Goal: Task Accomplishment & Management: Manage account settings

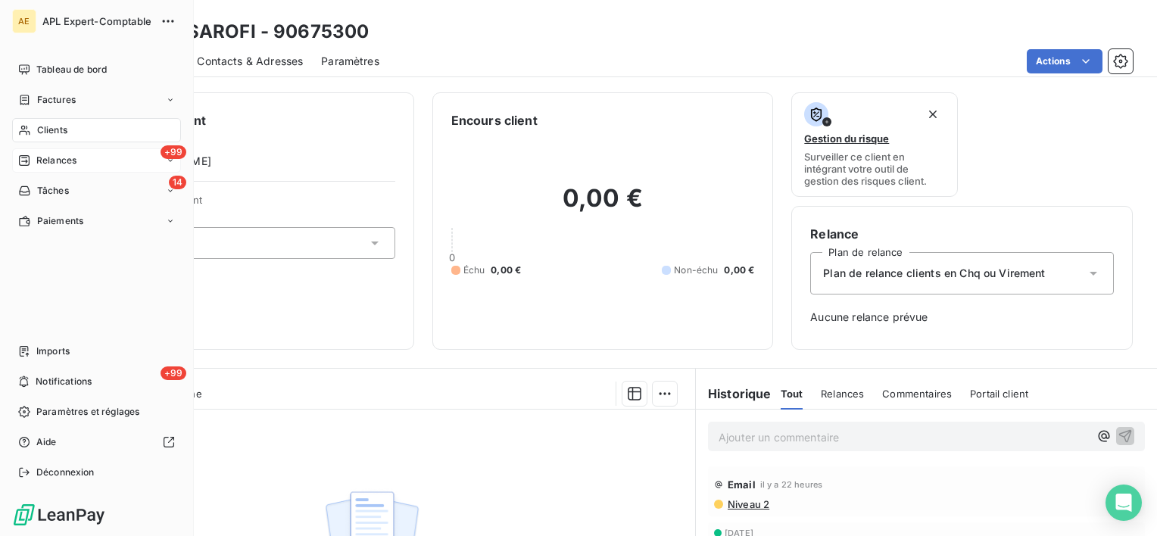
click at [36, 166] on span "Relances" at bounding box center [56, 161] width 40 height 14
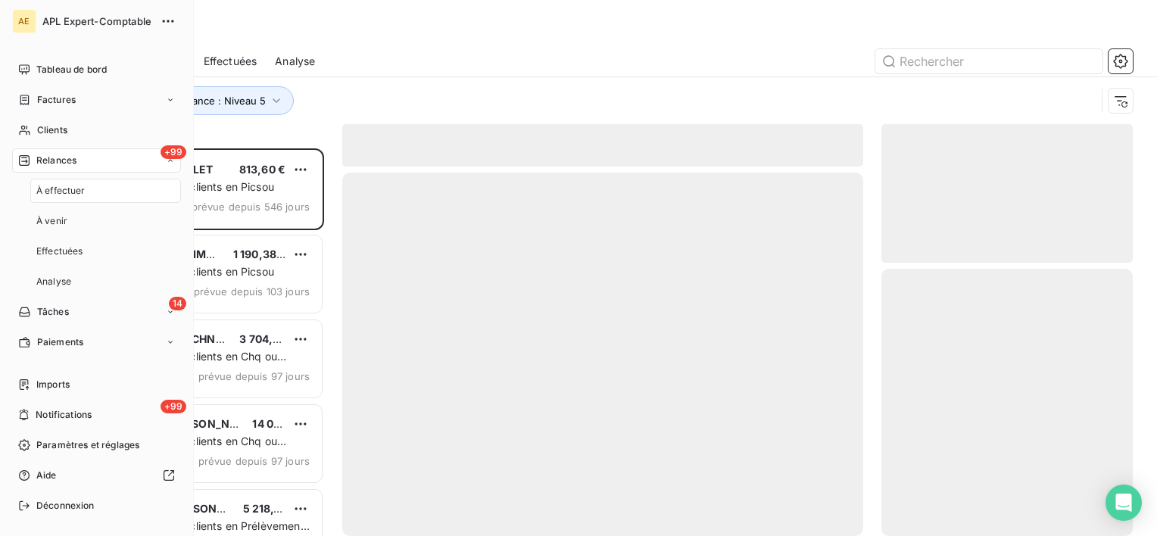
scroll to position [375, 239]
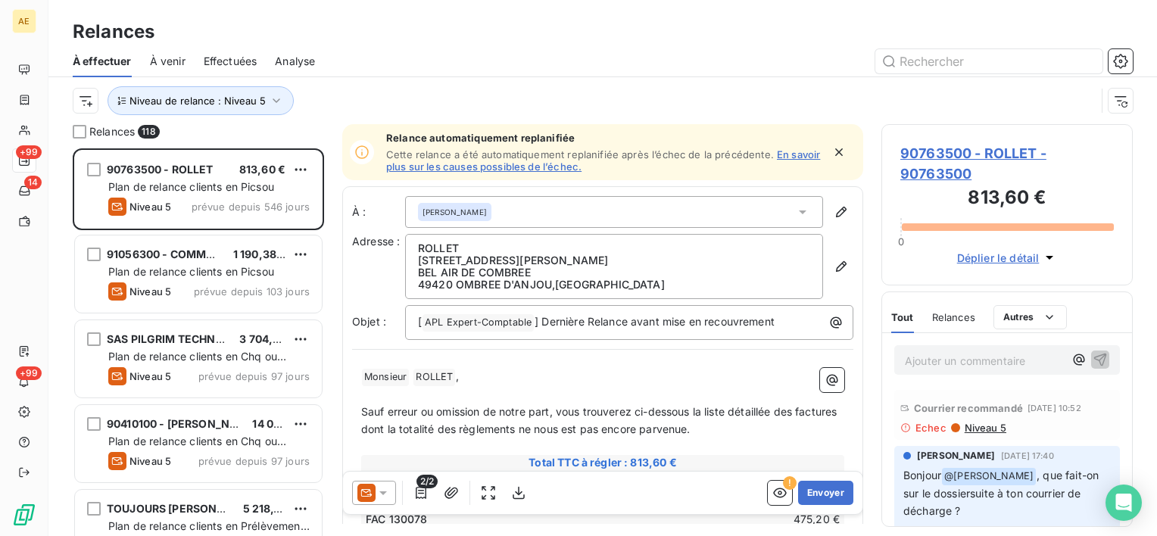
click at [210, 57] on span "Effectuées" at bounding box center [231, 61] width 54 height 15
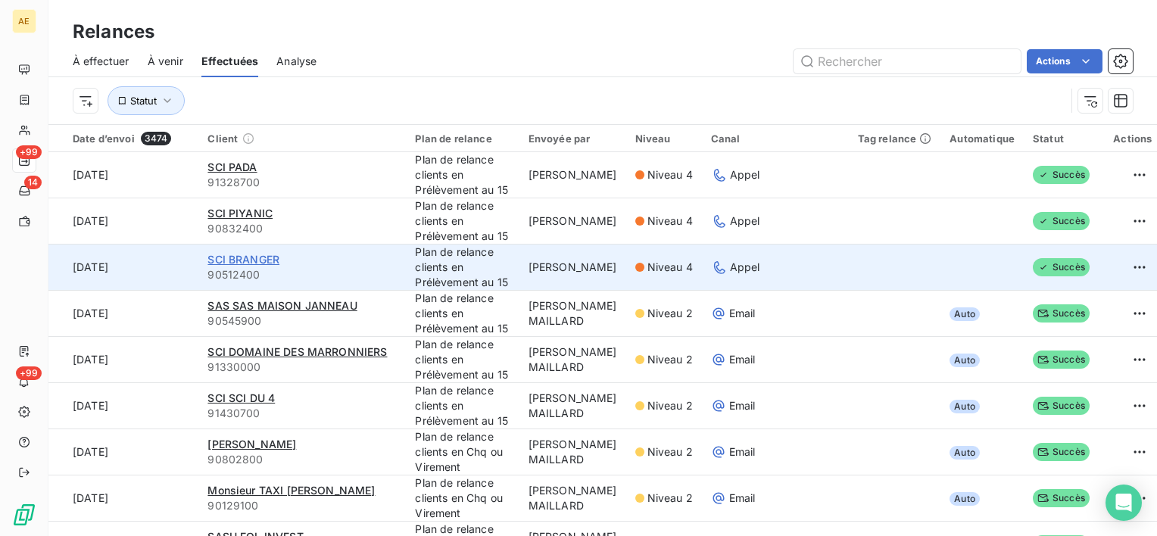
click at [236, 264] on span "SCI BRANGER" at bounding box center [243, 259] width 72 height 13
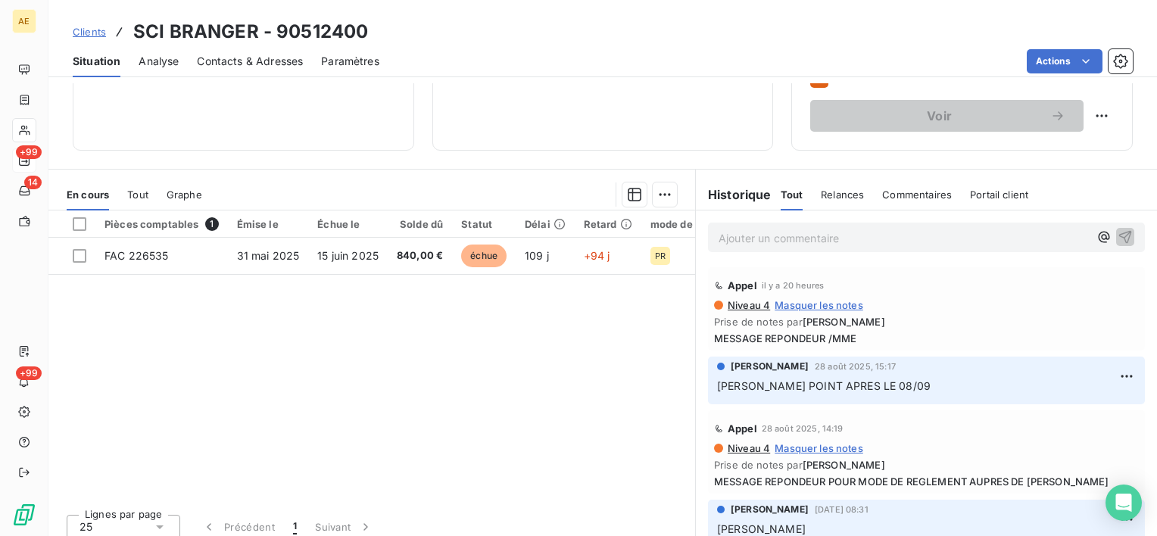
scroll to position [263, 0]
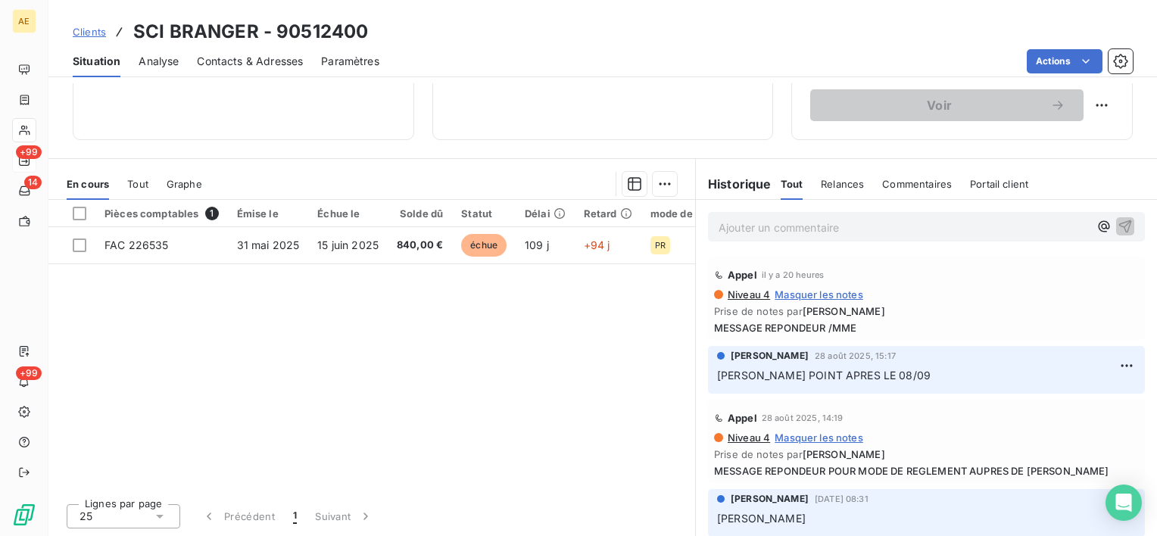
click at [733, 224] on p "Ajouter un commentaire ﻿" at bounding box center [903, 227] width 370 height 19
click at [738, 230] on p "Ajouter un commentaire ﻿" at bounding box center [903, 227] width 370 height 19
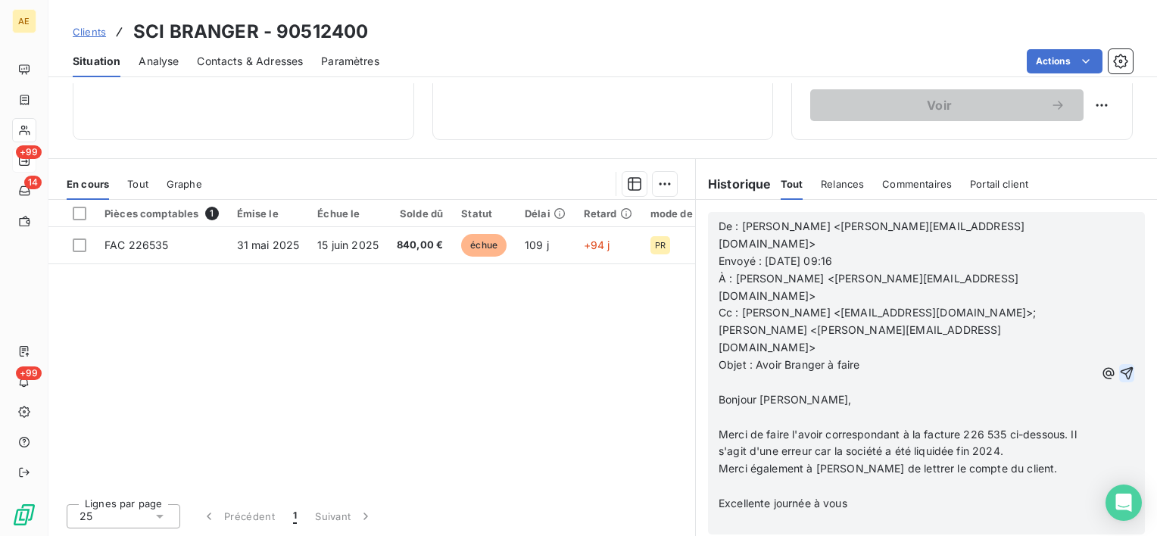
click at [1120, 367] on icon "button" at bounding box center [1126, 373] width 13 height 13
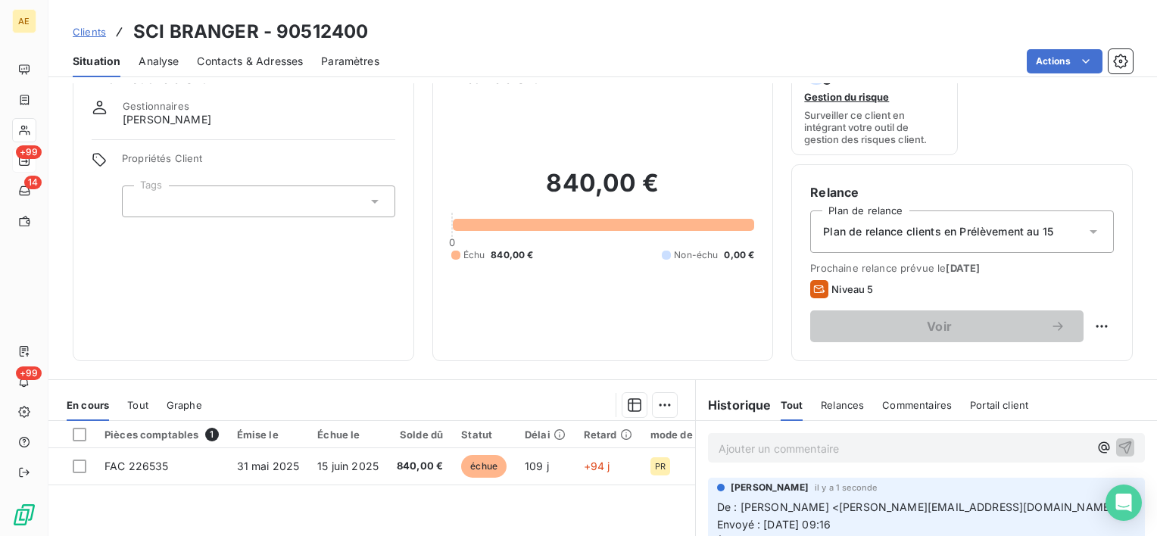
scroll to position [36, 0]
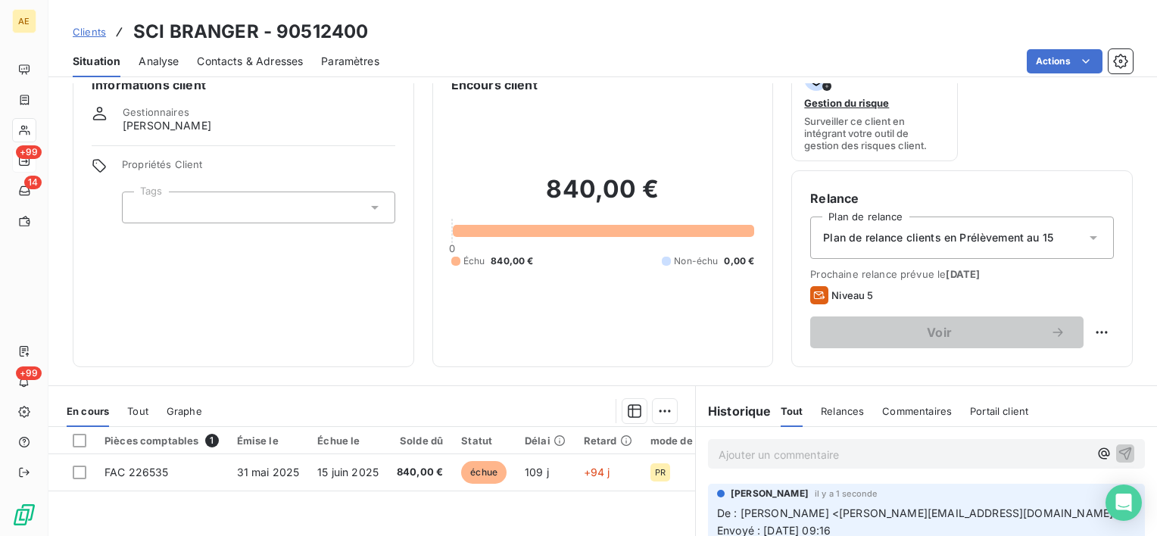
click at [1008, 241] on span "Plan de relance clients en Prélèvement au 15" at bounding box center [938, 237] width 230 height 15
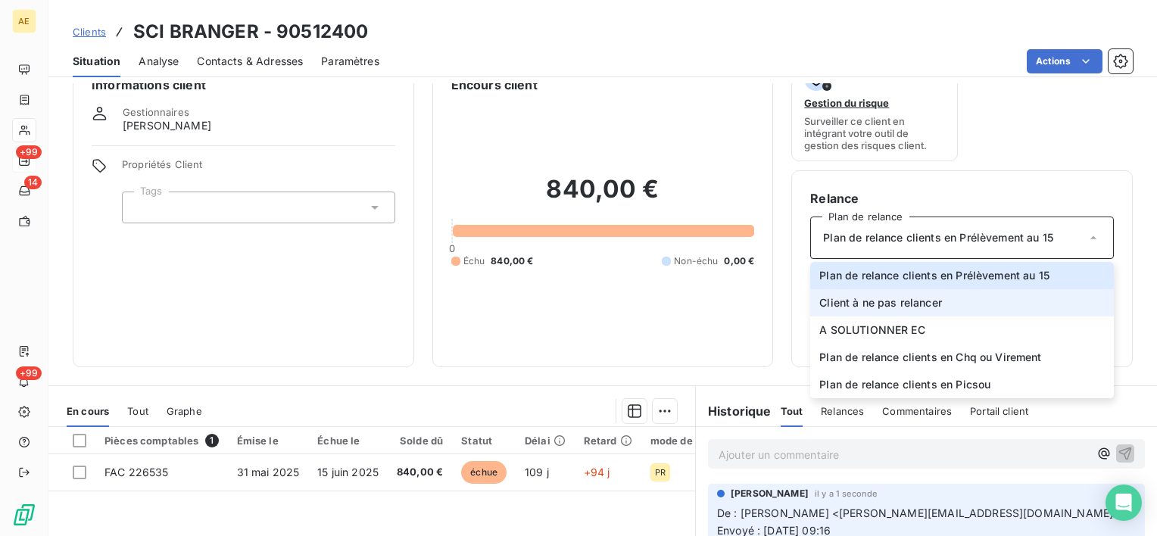
click at [948, 306] on li "Client à ne pas relancer" at bounding box center [962, 302] width 304 height 27
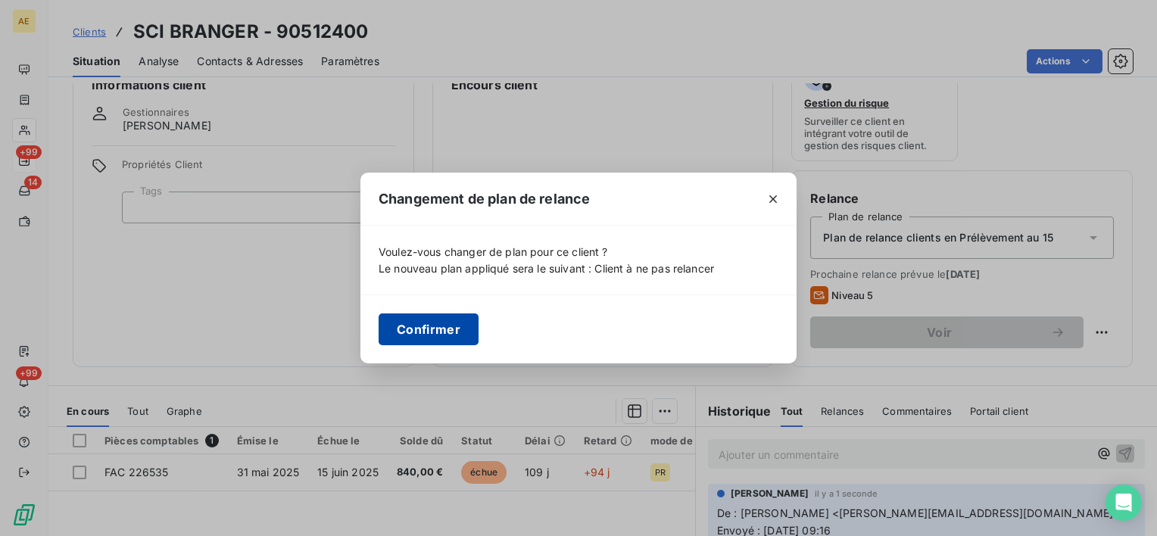
click at [440, 327] on button "Confirmer" at bounding box center [428, 329] width 100 height 32
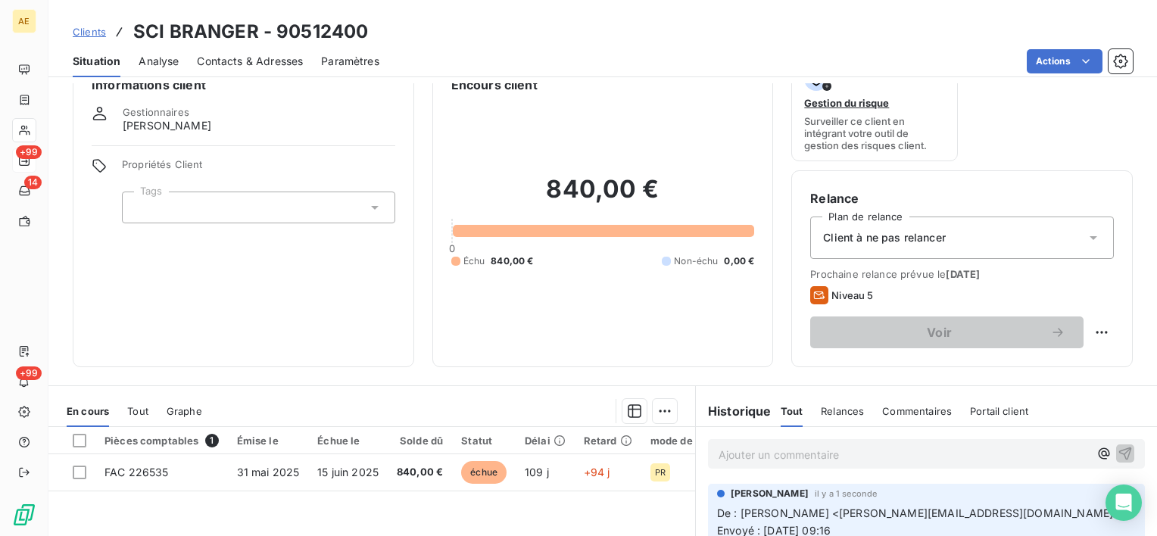
click at [896, 225] on div "Client à ne pas relancer" at bounding box center [962, 237] width 304 height 42
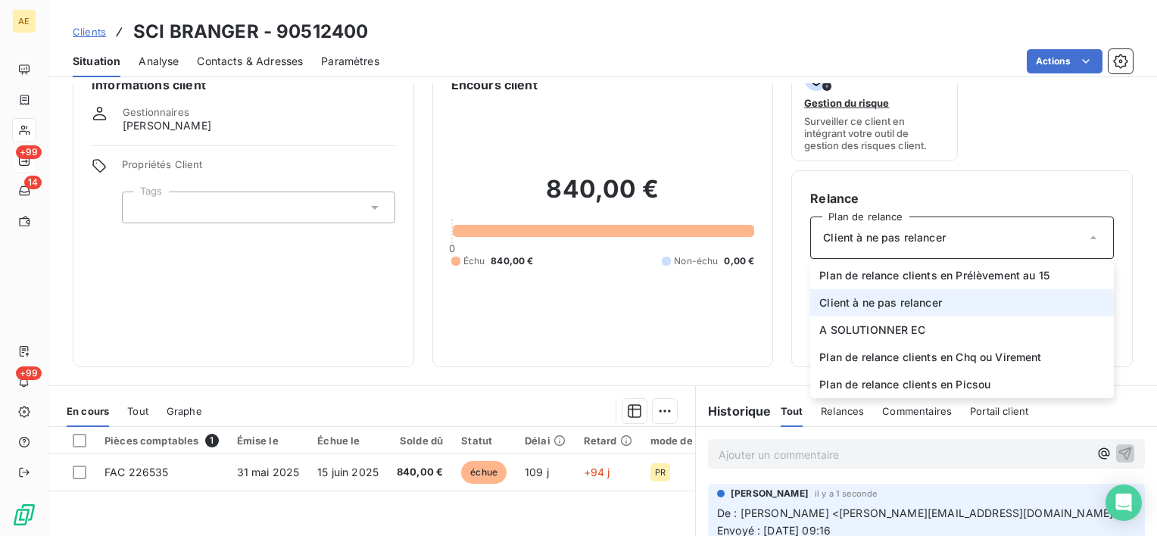
click at [835, 307] on span "Client à ne pas relancer" at bounding box center [880, 302] width 123 height 15
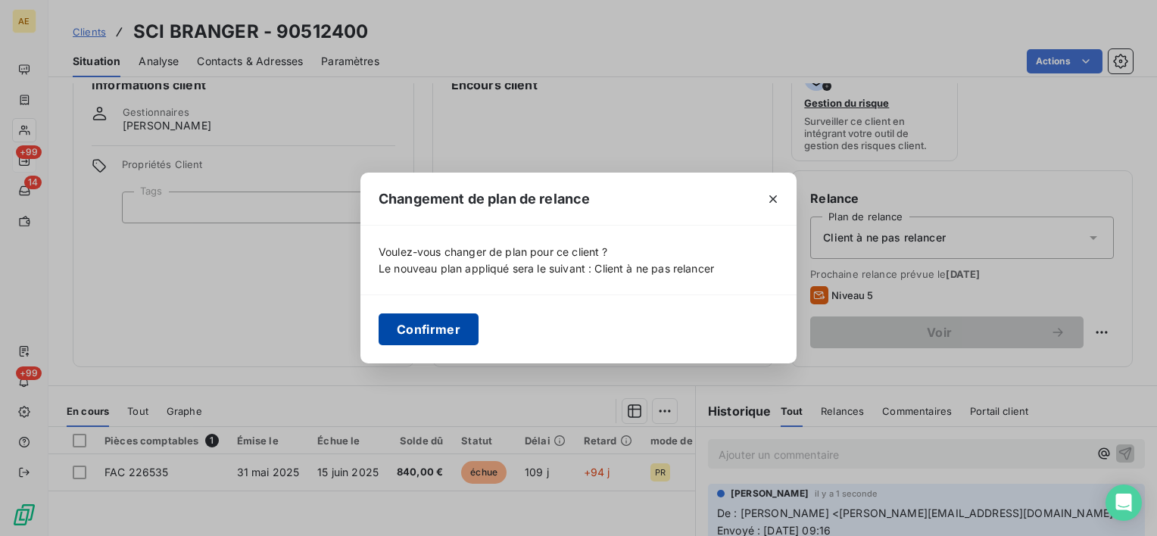
click at [450, 327] on button "Confirmer" at bounding box center [428, 329] width 100 height 32
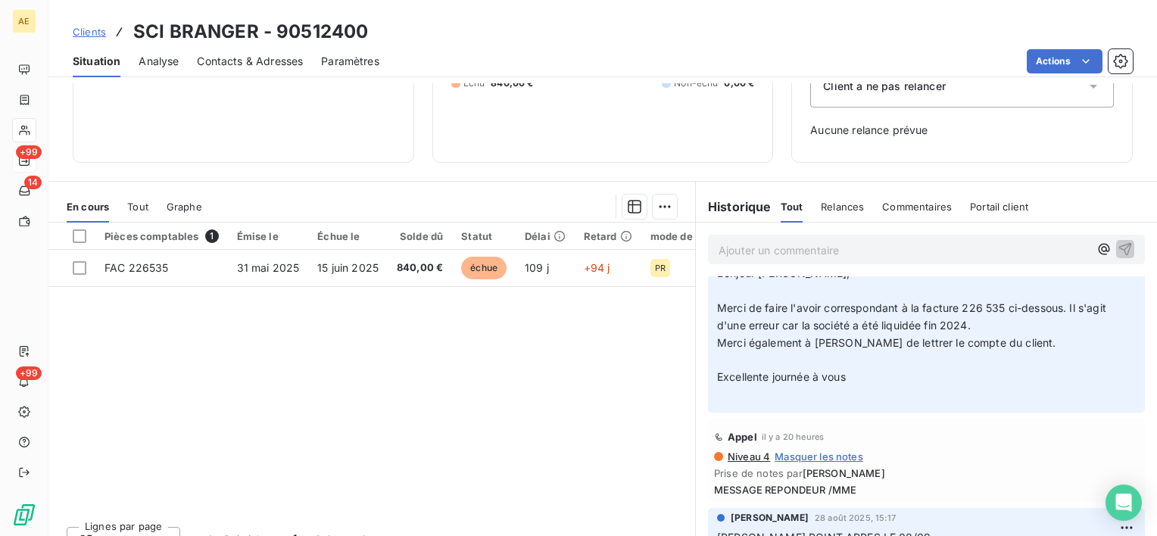
scroll to position [0, 0]
